Goal: Information Seeking & Learning: Learn about a topic

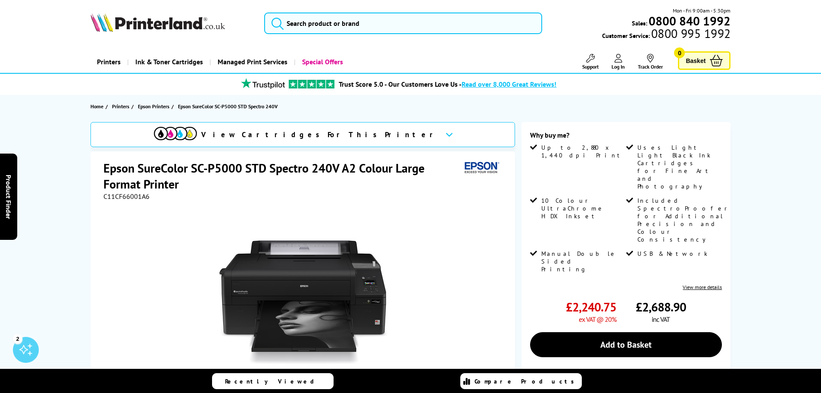
click at [373, 134] on div "View Cartridges For This Printer" at bounding box center [303, 134] width 425 height 25
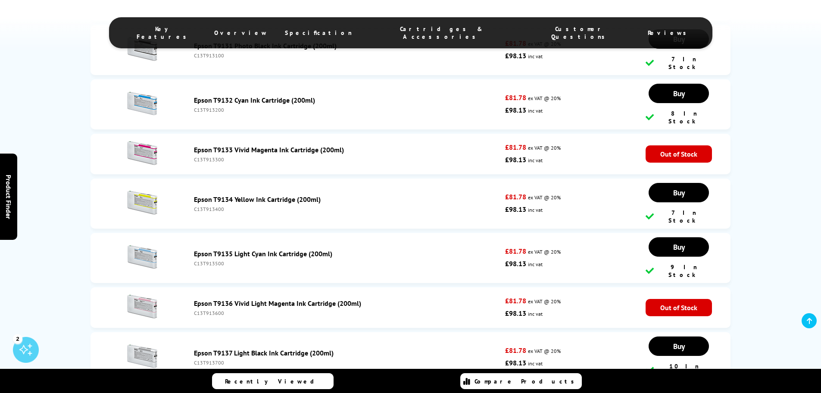
scroll to position [2034, 0]
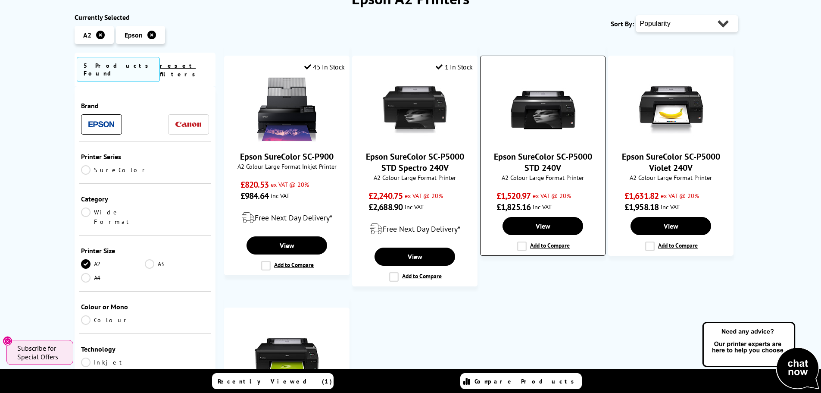
click at [545, 163] on link "Epson SureColor SC-P5000 STD 240V" at bounding box center [543, 162] width 98 height 22
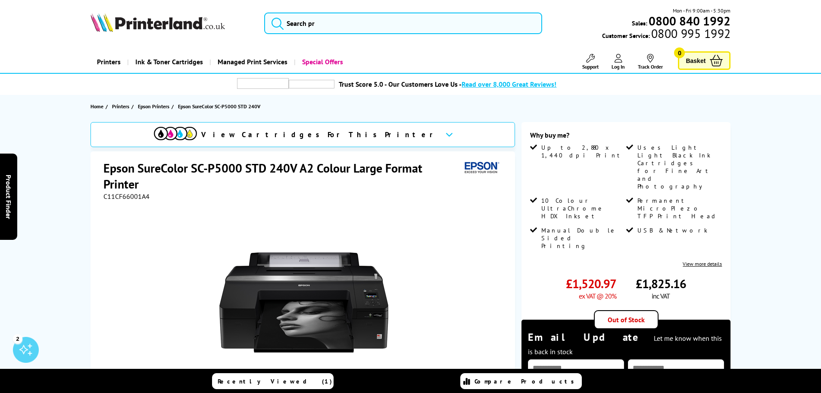
scroll to position [216, 0]
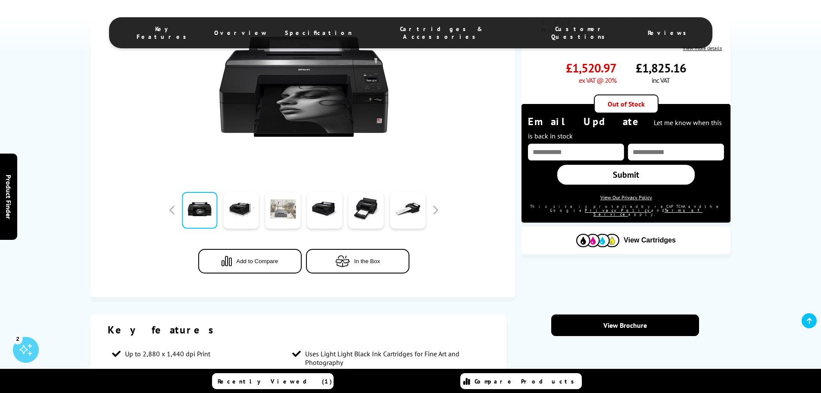
click at [282, 210] on link at bounding box center [282, 210] width 35 height 37
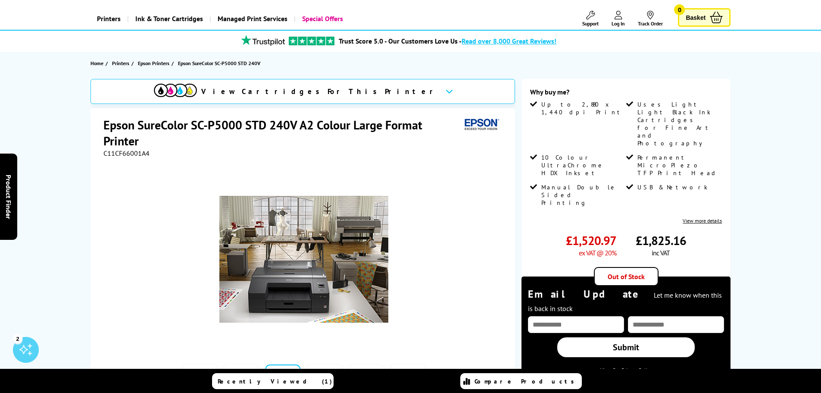
scroll to position [0, 0]
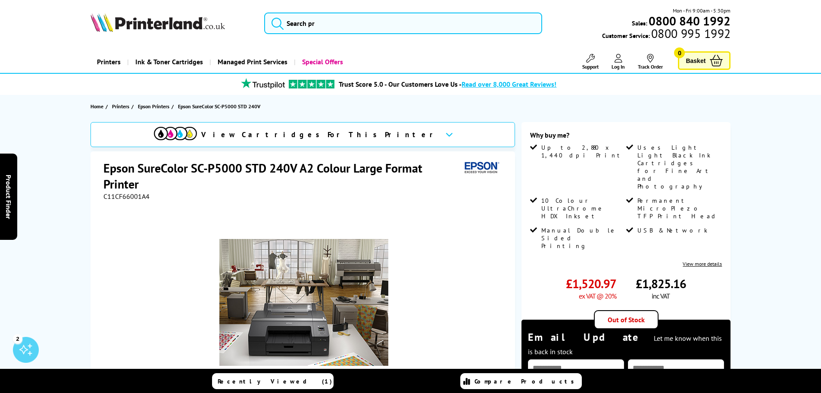
click at [346, 132] on span "View Cartridges For This Printer" at bounding box center [319, 134] width 237 height 9
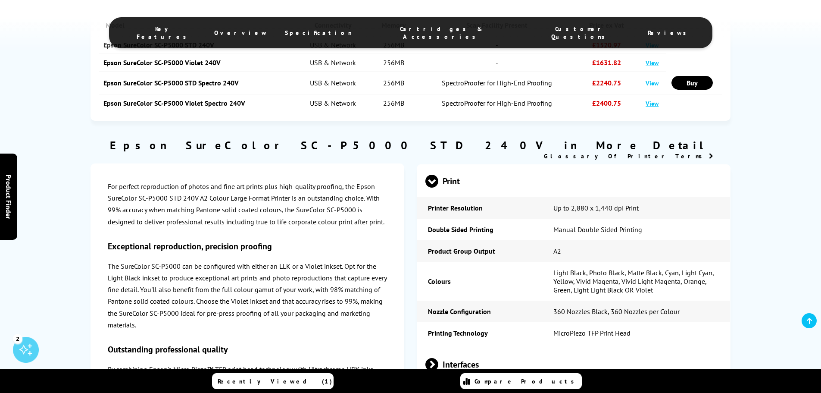
scroll to position [651, 0]
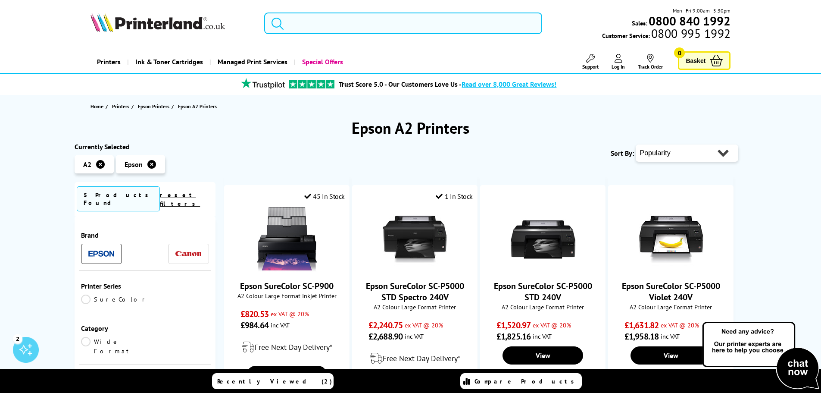
click at [322, 16] on input "search" at bounding box center [403, 24] width 278 height 22
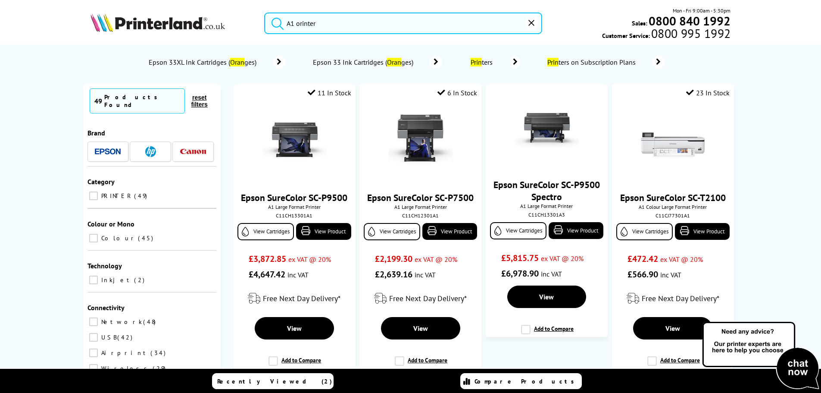
click at [265, 13] on button "submit" at bounding box center [276, 22] width 22 height 19
drag, startPoint x: 324, startPoint y: 22, endPoint x: 296, endPoint y: 21, distance: 27.6
click at [296, 21] on input "A1 orinter" at bounding box center [403, 24] width 278 height 22
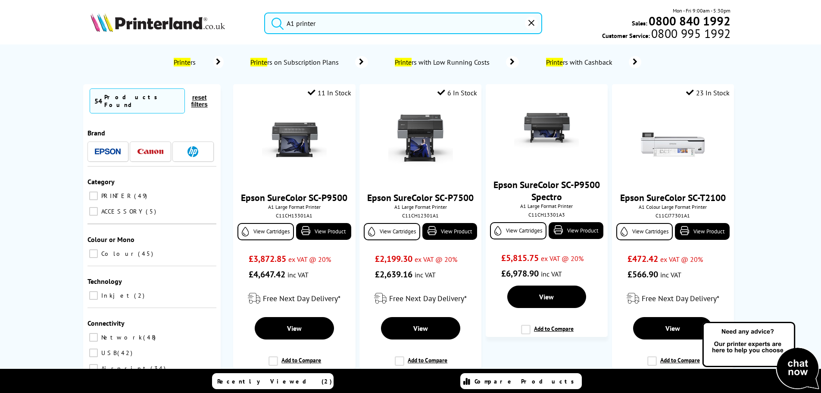
type input "A1 printer"
click at [265, 13] on button "submit" at bounding box center [276, 22] width 22 height 19
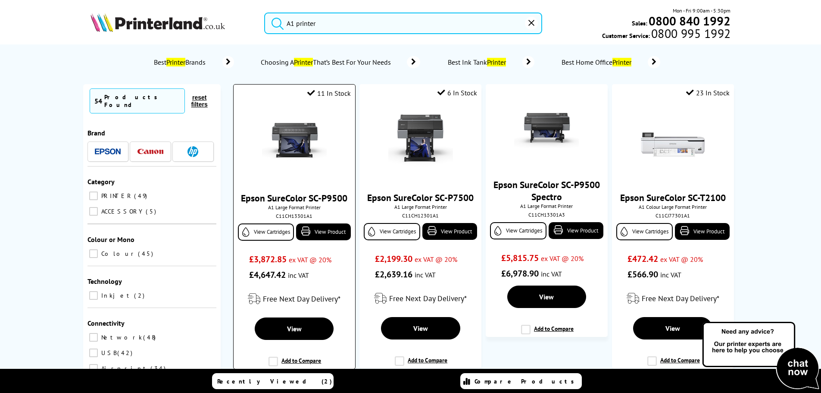
click at [297, 140] on img at bounding box center [294, 145] width 65 height 65
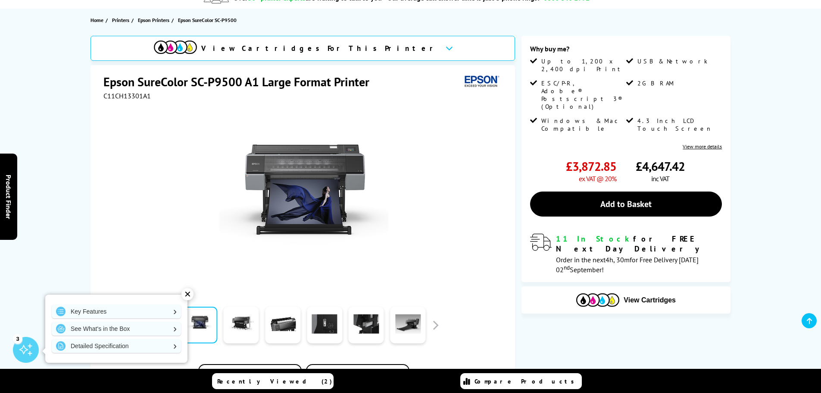
scroll to position [216, 0]
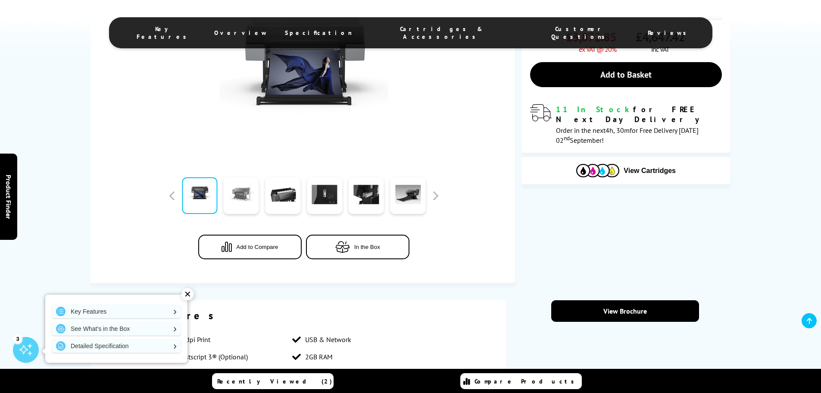
click at [239, 194] on link at bounding box center [241, 196] width 35 height 37
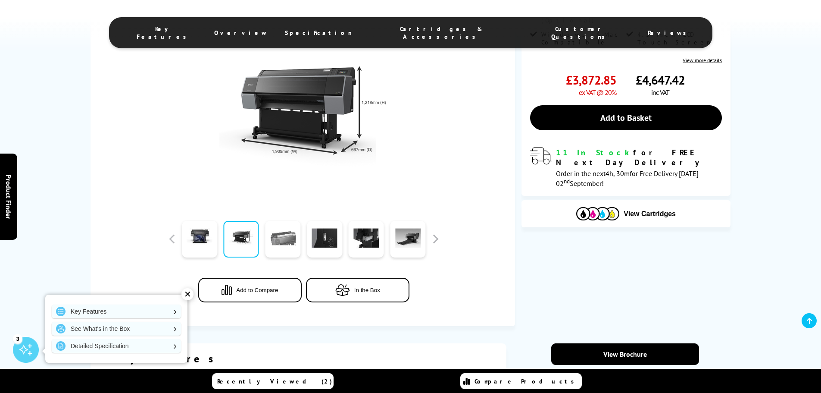
scroll to position [0, 0]
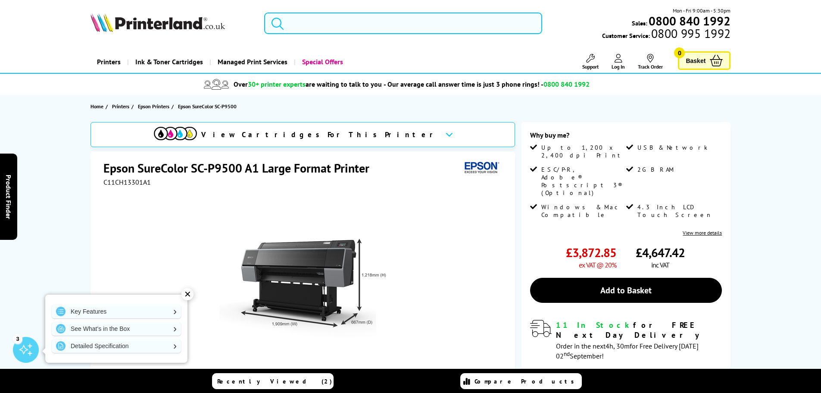
click at [354, 133] on span "View Cartridges For This Printer" at bounding box center [319, 134] width 237 height 9
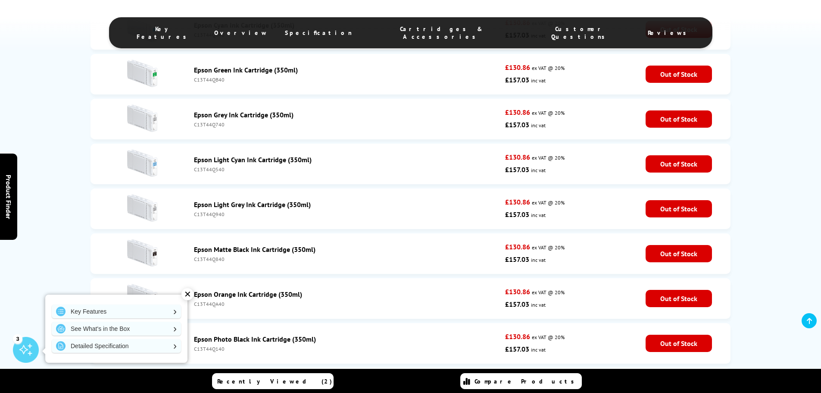
scroll to position [1333, 0]
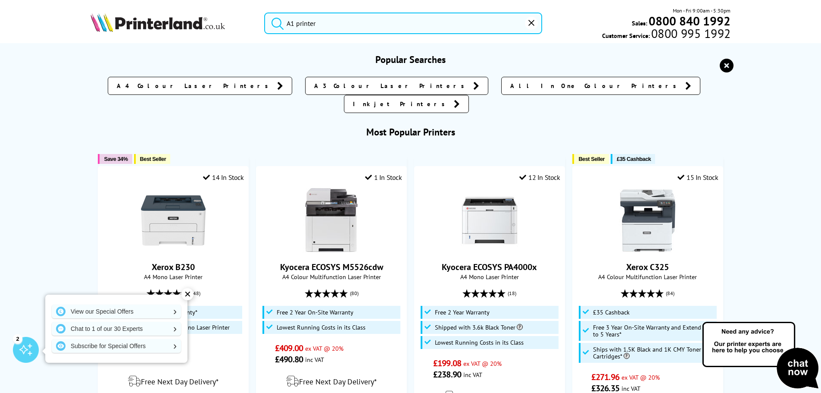
click at [373, 26] on input "A1 printer" at bounding box center [403, 24] width 278 height 22
click at [265, 13] on button "submit" at bounding box center [276, 22] width 22 height 19
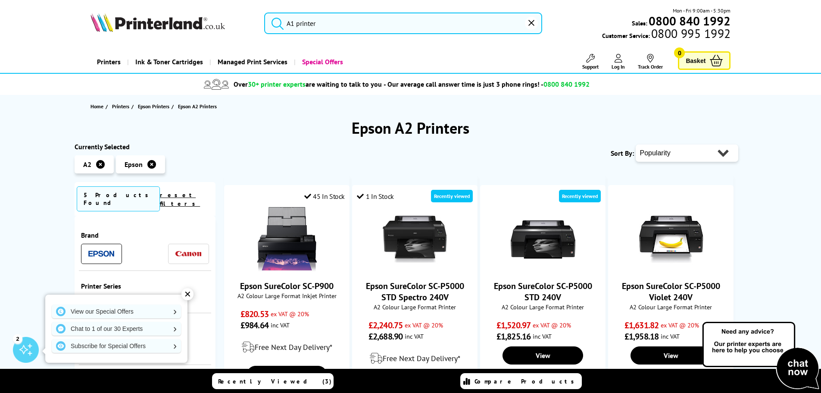
click at [344, 26] on input "A1 printer" at bounding box center [403, 24] width 278 height 22
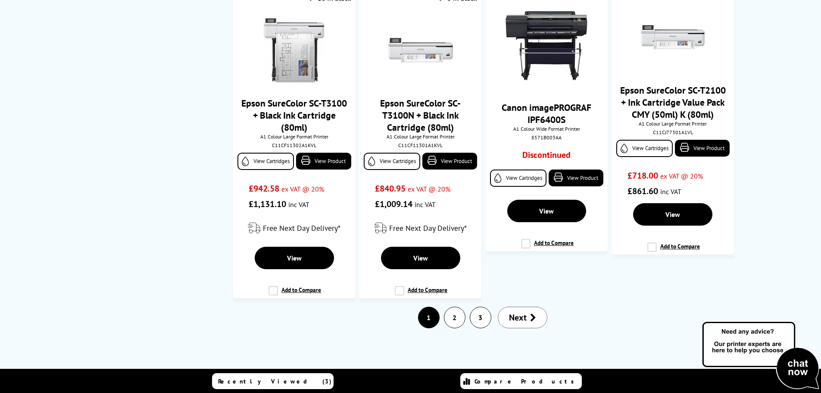
scroll to position [1314, 0]
click at [456, 322] on link "2" at bounding box center [455, 317] width 21 height 21
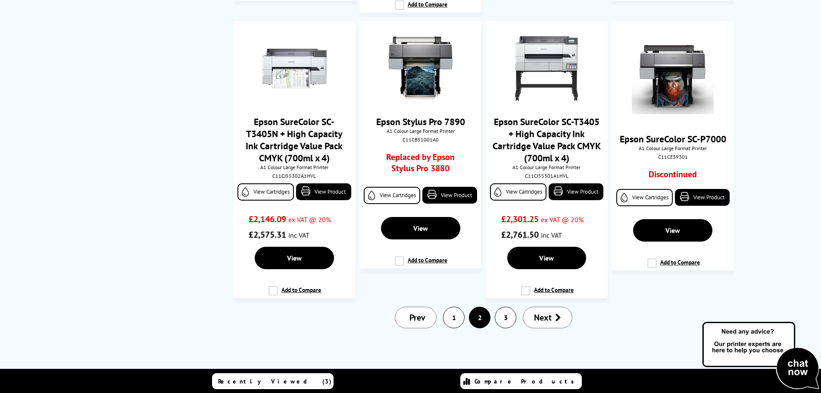
scroll to position [1193, 0]
click at [504, 313] on link "3" at bounding box center [505, 317] width 21 height 21
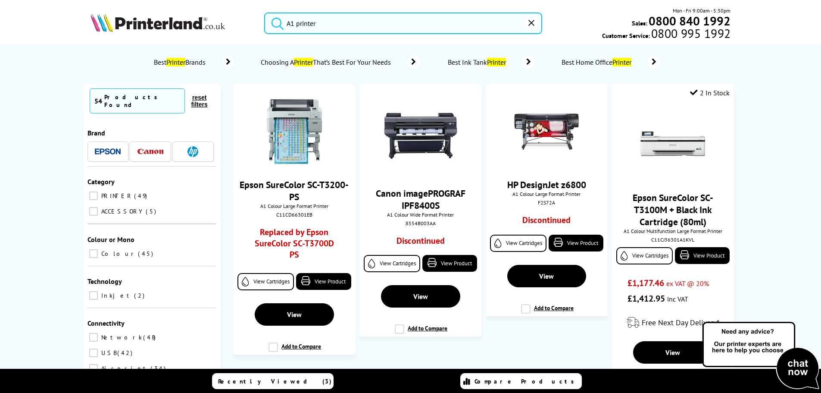
drag, startPoint x: 321, startPoint y: 20, endPoint x: 279, endPoint y: 22, distance: 41.5
click at [279, 22] on form "A1 printer" at bounding box center [403, 24] width 278 height 22
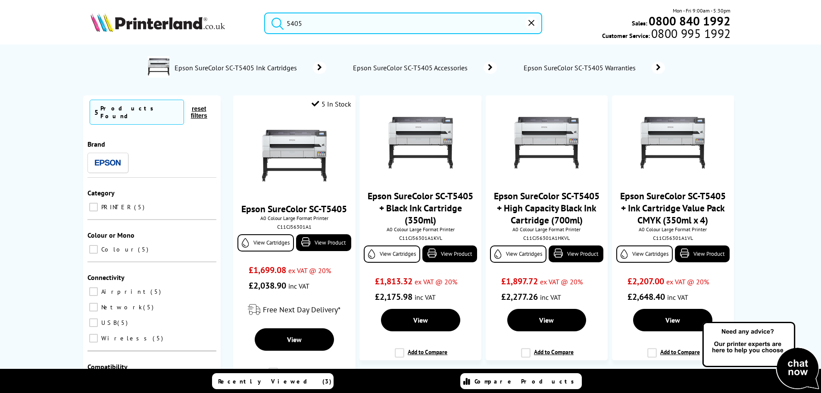
type input "5405"
click at [157, 18] on img at bounding box center [158, 22] width 135 height 19
